Goal: Task Accomplishment & Management: Manage account settings

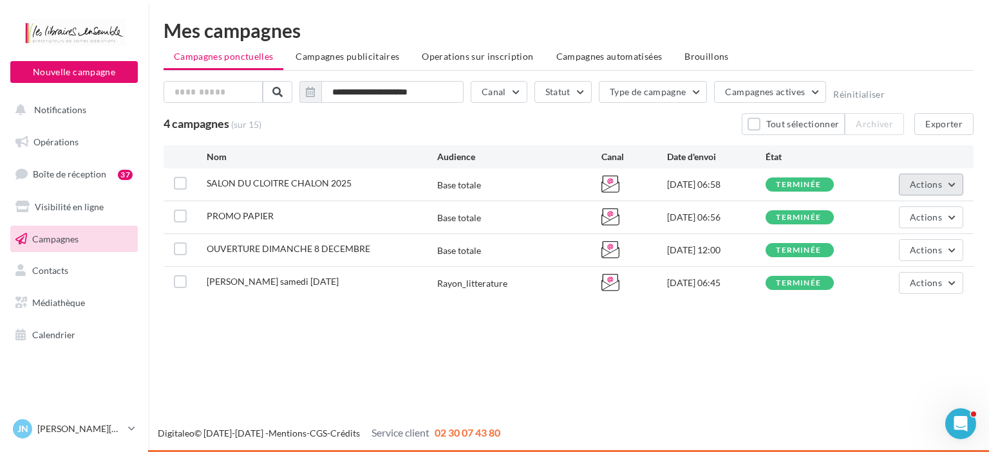
click at [951, 185] on button "Actions" at bounding box center [931, 185] width 64 height 22
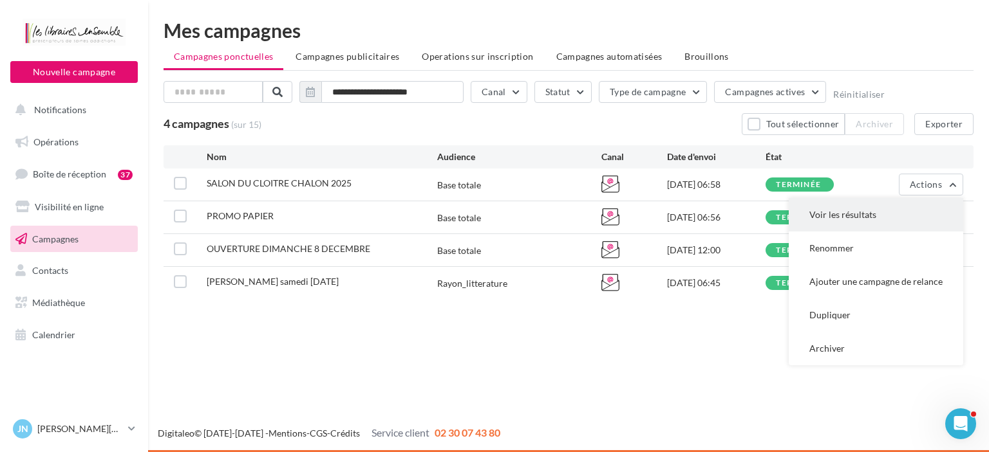
click at [879, 218] on button "Voir les résultats" at bounding box center [875, 214] width 174 height 33
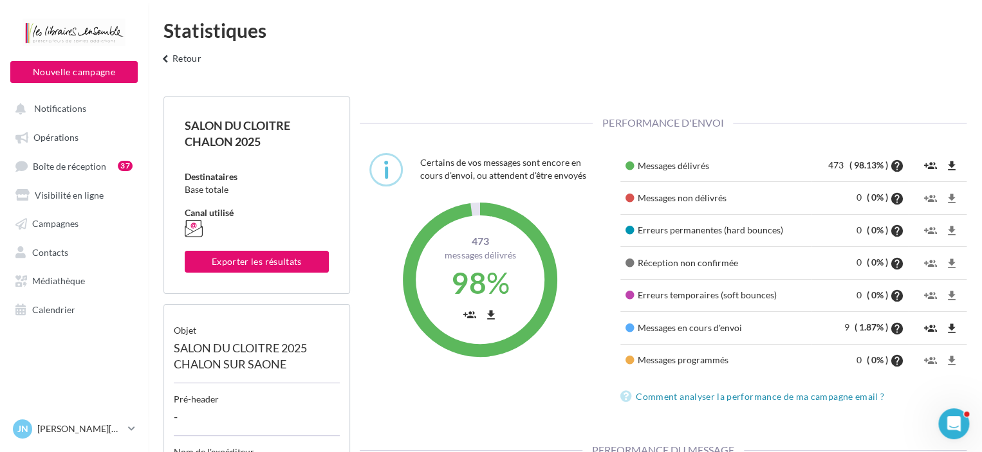
scroll to position [196, 313]
click at [77, 105] on span "Notifications" at bounding box center [60, 108] width 52 height 11
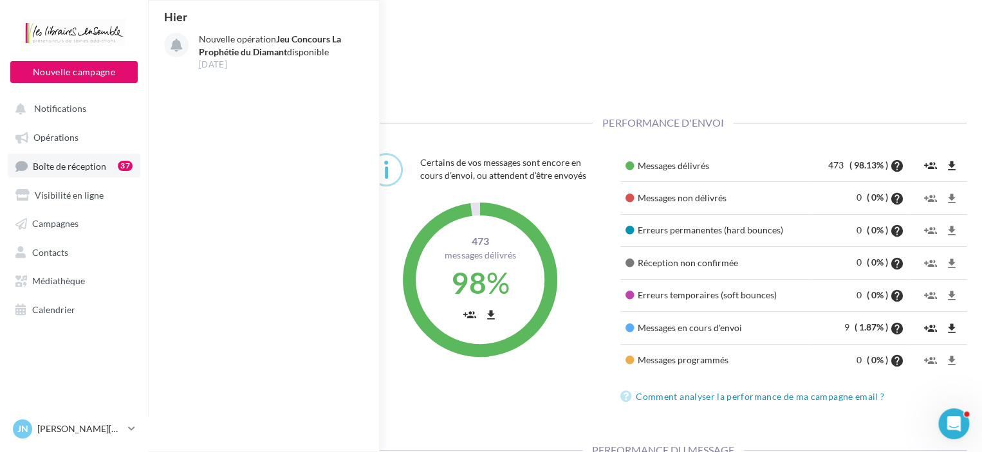
click at [67, 167] on span "Boîte de réception" at bounding box center [69, 165] width 73 height 11
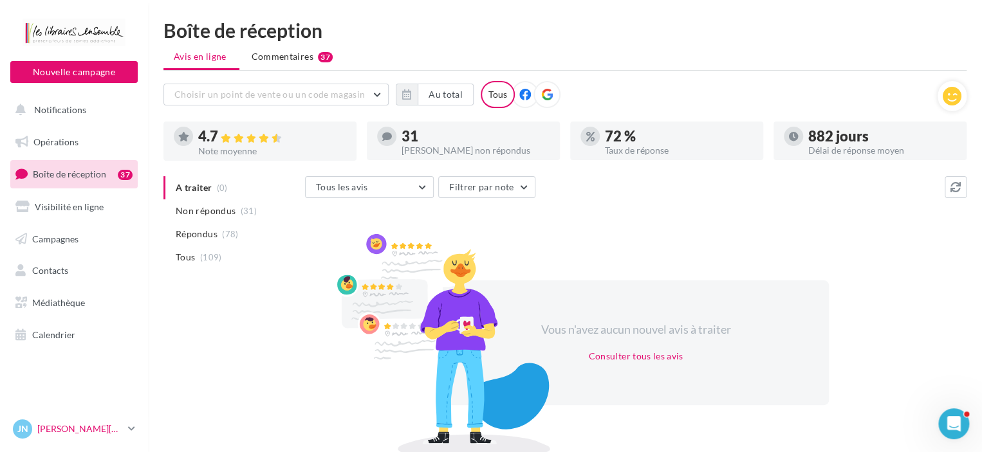
click at [113, 427] on p "[PERSON_NAME][DATE]" at bounding box center [80, 429] width 86 height 13
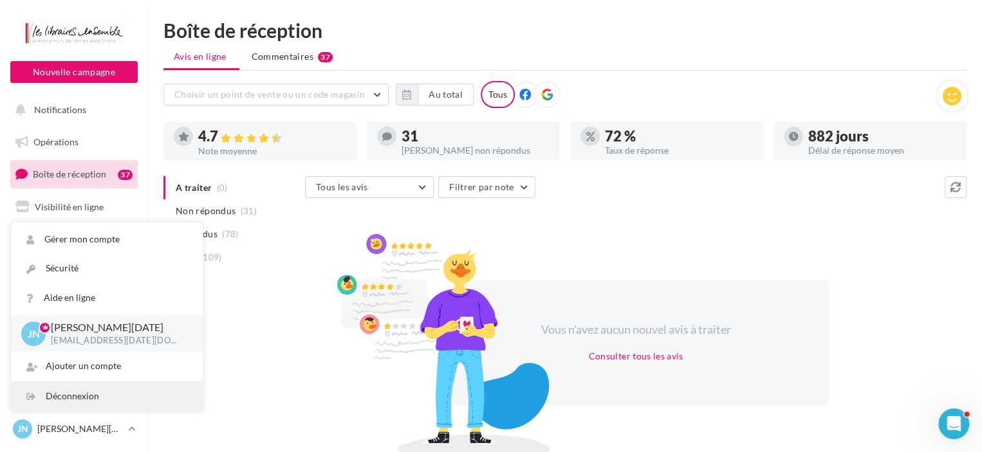
click at [102, 401] on div "Déconnexion" at bounding box center [107, 396] width 192 height 29
